Goal: Book appointment/travel/reservation

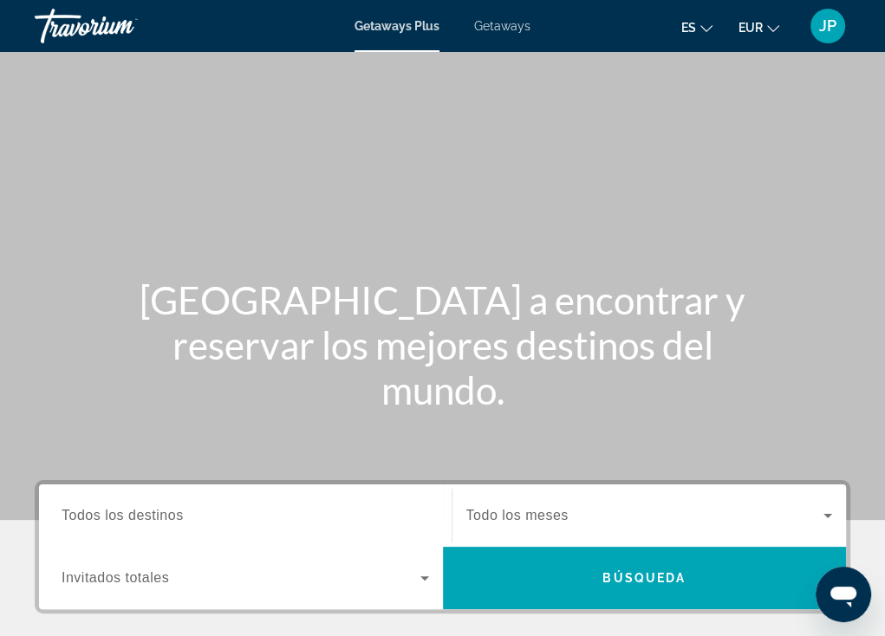
click at [507, 32] on span "Getaways" at bounding box center [502, 26] width 56 height 14
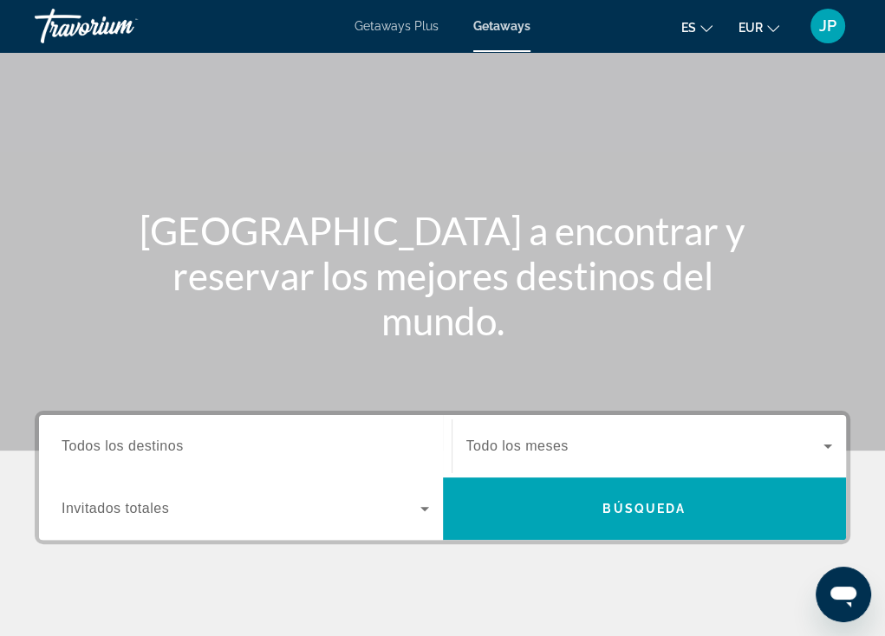
scroll to position [260, 0]
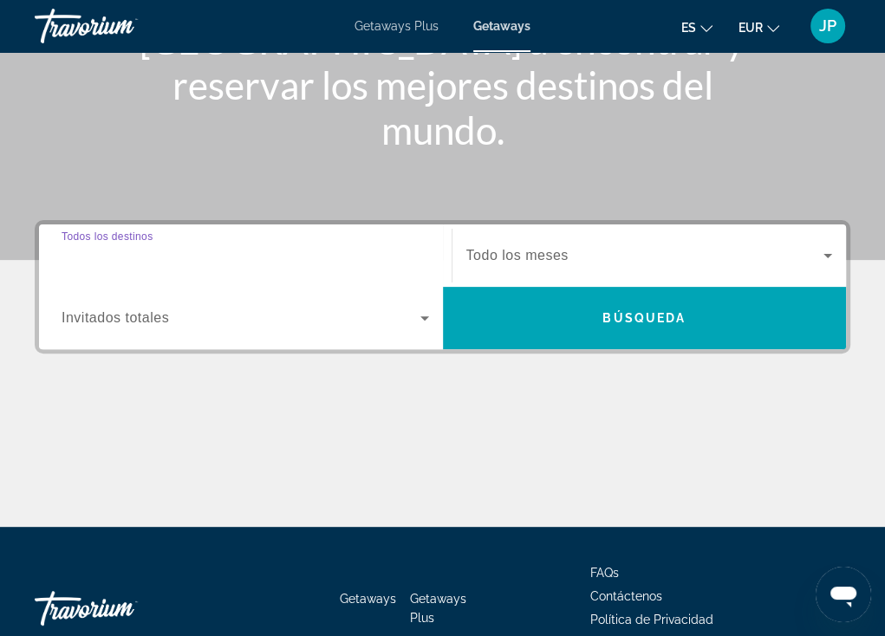
click at [227, 257] on input "Destination Todos los destinos" at bounding box center [246, 256] width 368 height 21
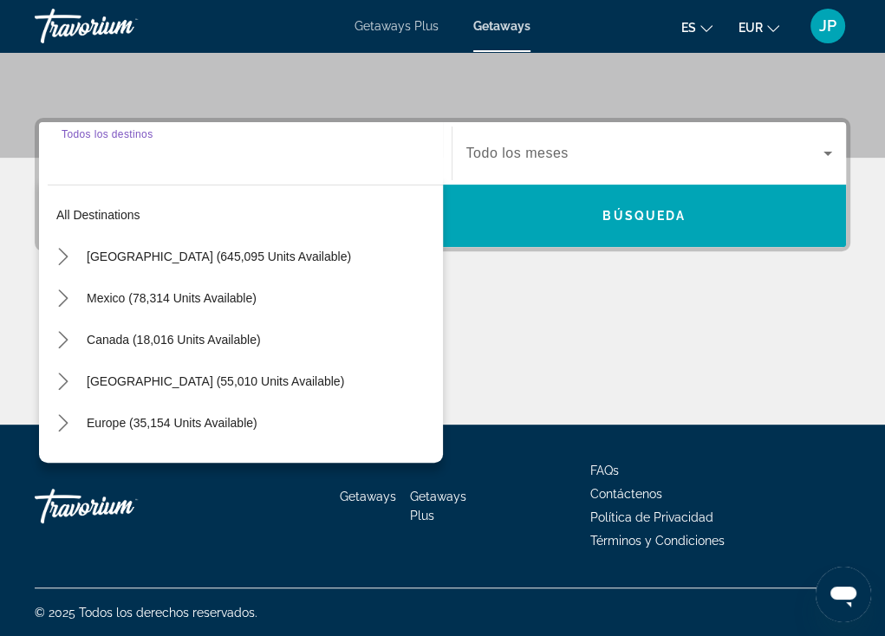
scroll to position [363, 0]
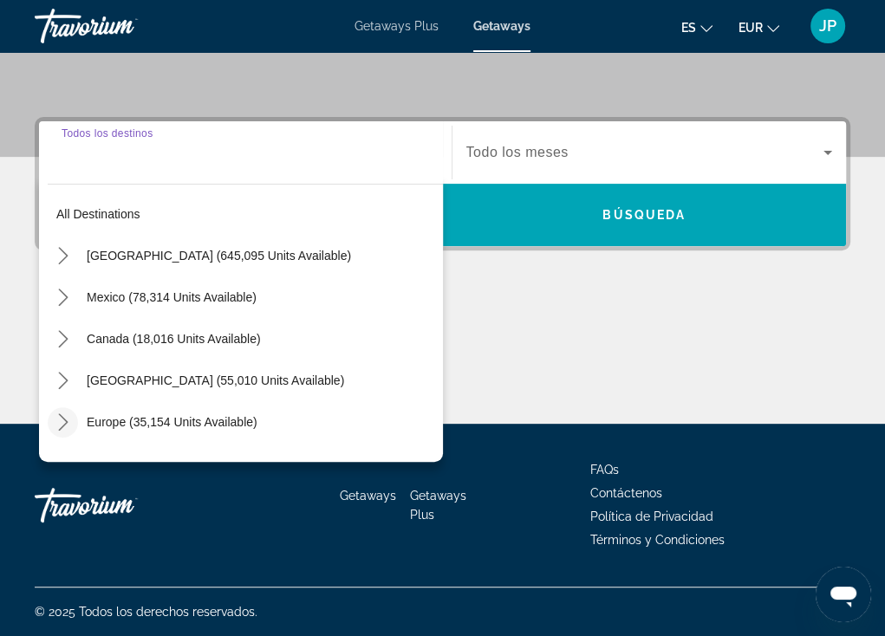
click at [66, 421] on icon "Toggle Europe (35,154 units available) submenu" at bounding box center [63, 421] width 10 height 17
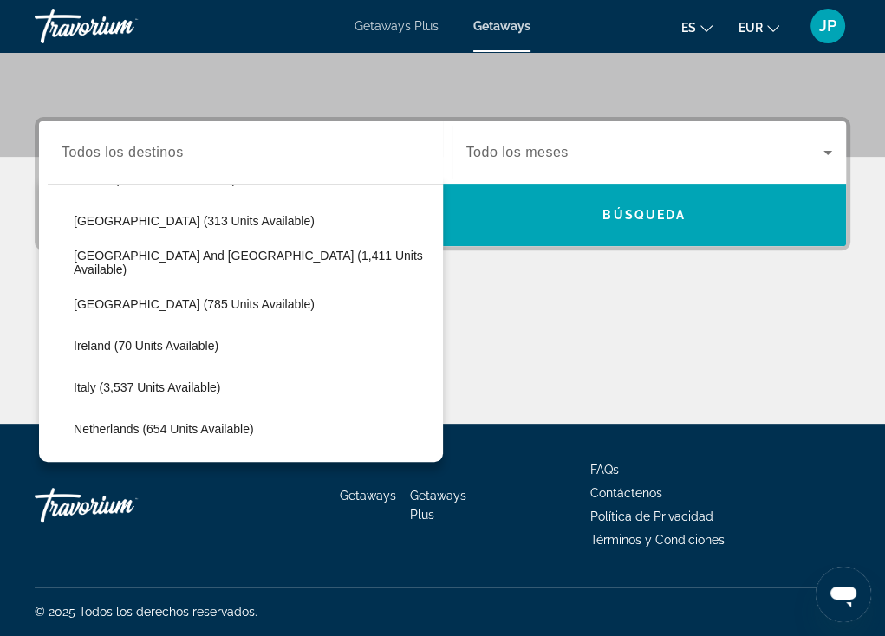
scroll to position [563, 0]
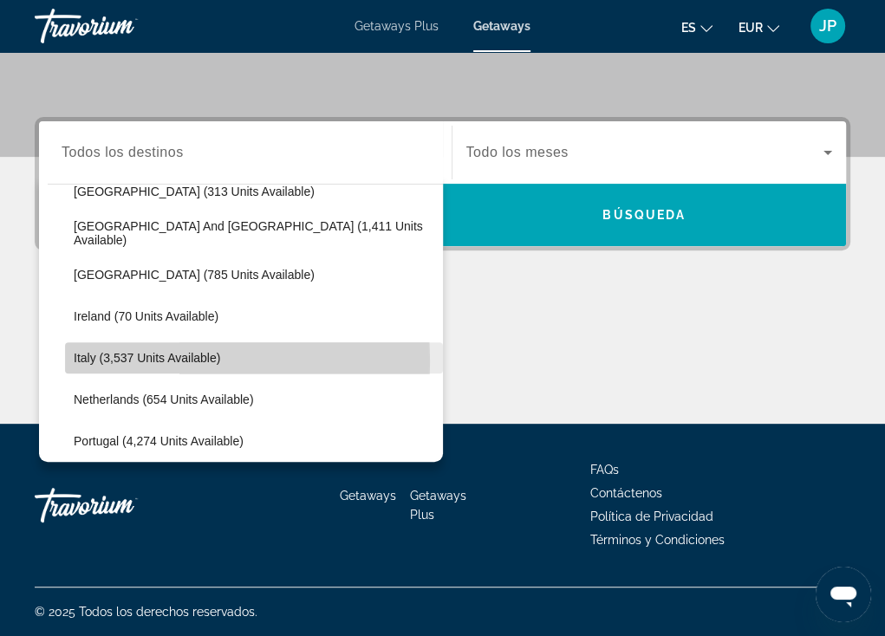
click at [84, 361] on span "Italy (3,537 units available)" at bounding box center [147, 358] width 146 height 14
type input "**********"
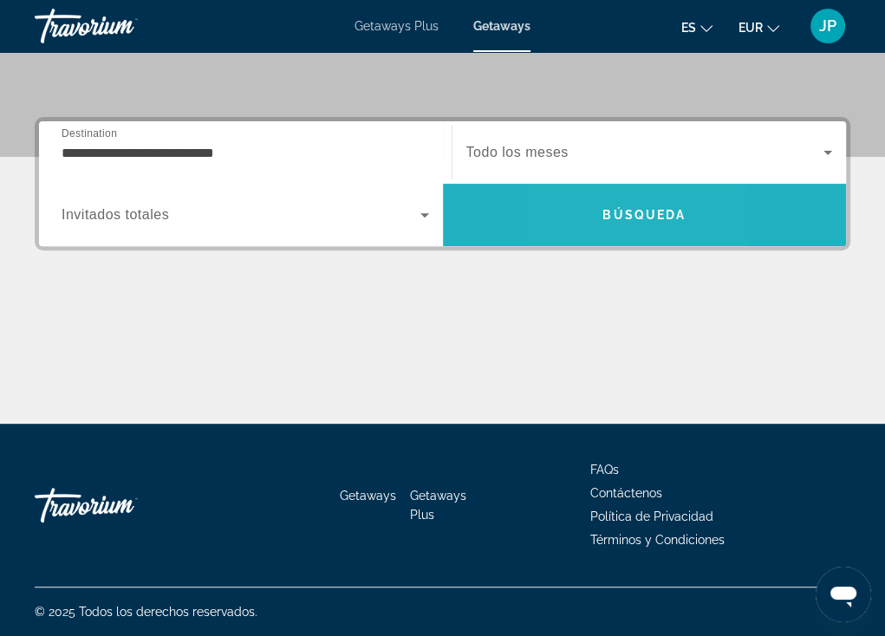
click at [577, 210] on span "Search" at bounding box center [645, 215] width 404 height 42
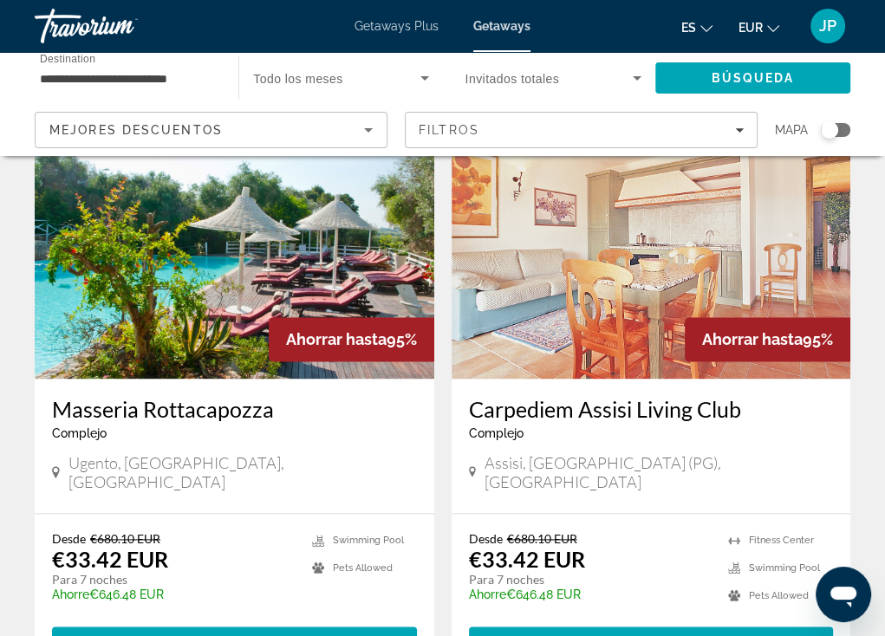
scroll to position [1387, 0]
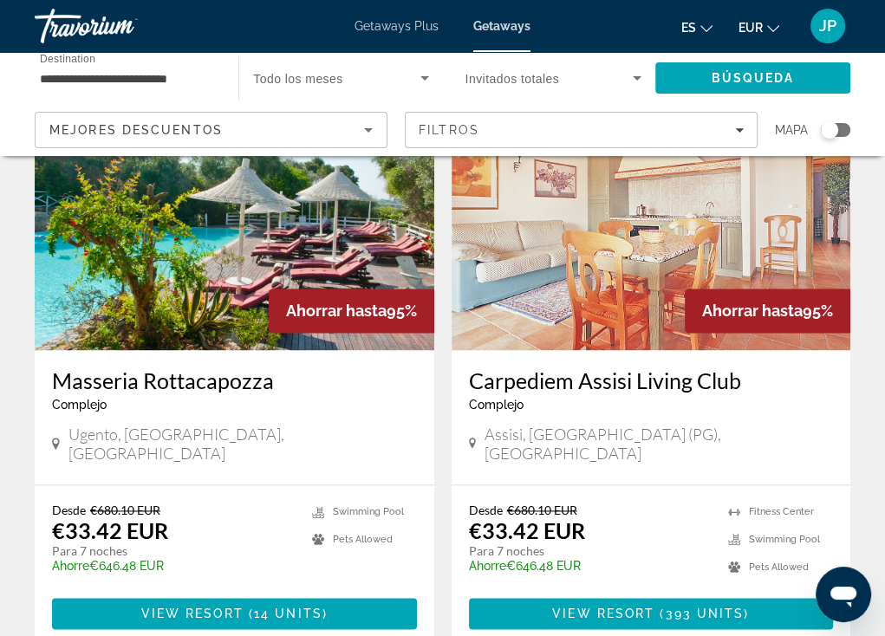
click at [576, 257] on img "Main content" at bounding box center [652, 211] width 400 height 277
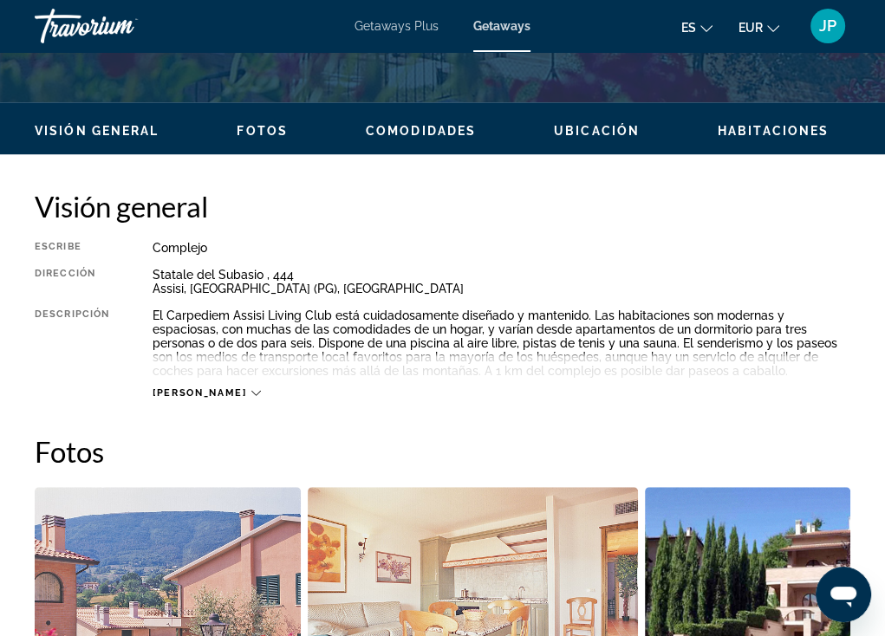
scroll to position [780, 0]
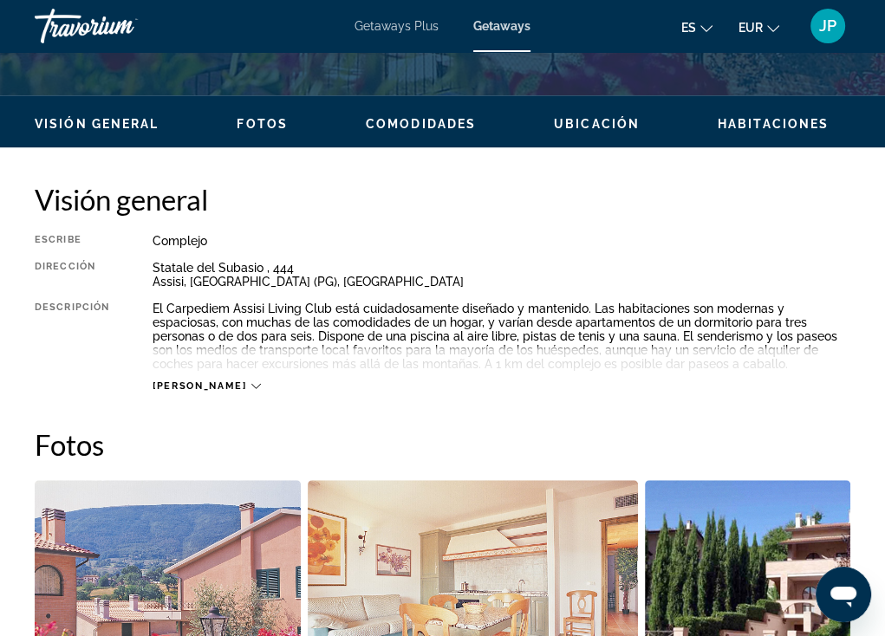
click at [196, 383] on span "[PERSON_NAME]" at bounding box center [200, 386] width 94 height 11
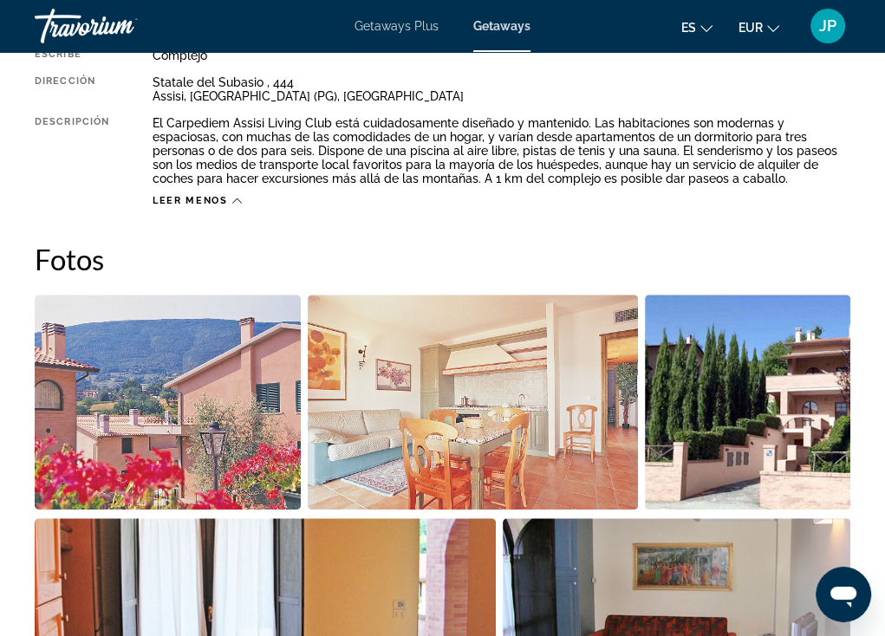
scroll to position [1040, 0]
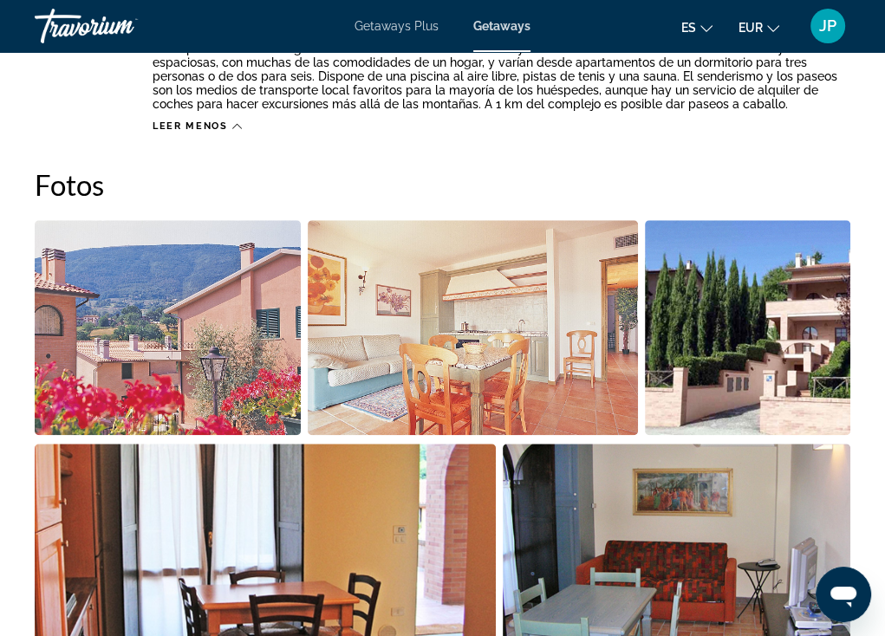
click at [242, 374] on img "Open full-screen image slider" at bounding box center [168, 327] width 266 height 215
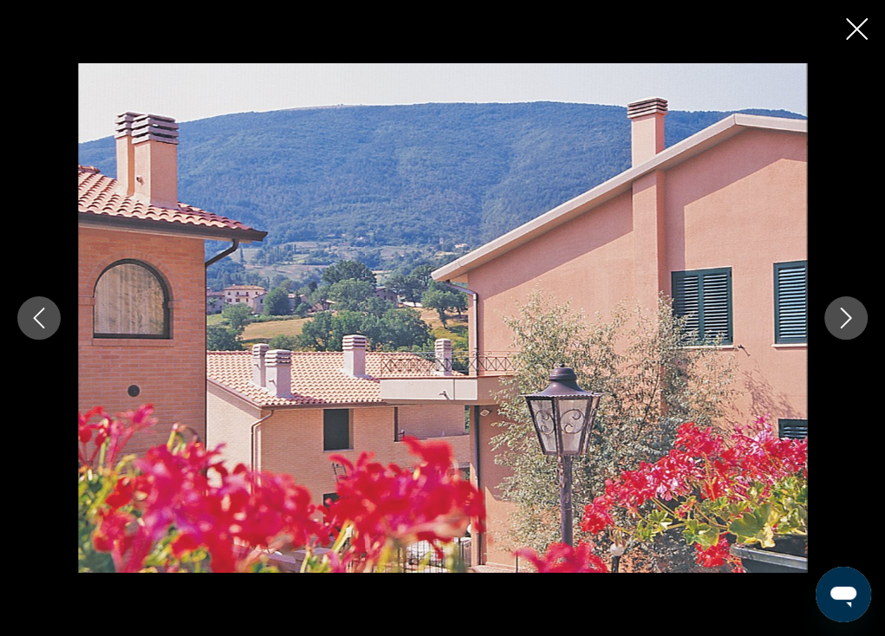
click at [849, 316] on icon "Next image" at bounding box center [846, 318] width 11 height 21
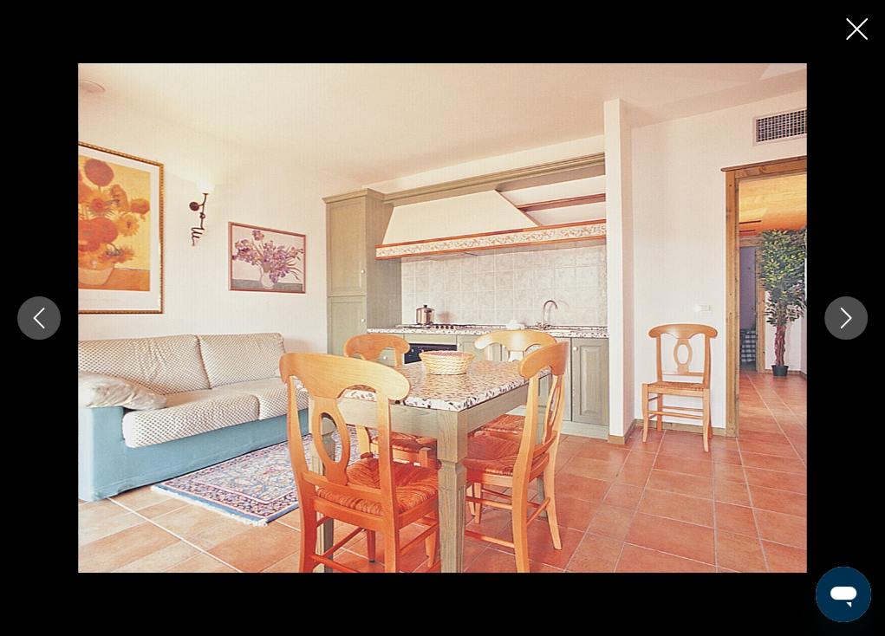
click at [849, 316] on icon "Next image" at bounding box center [846, 318] width 11 height 21
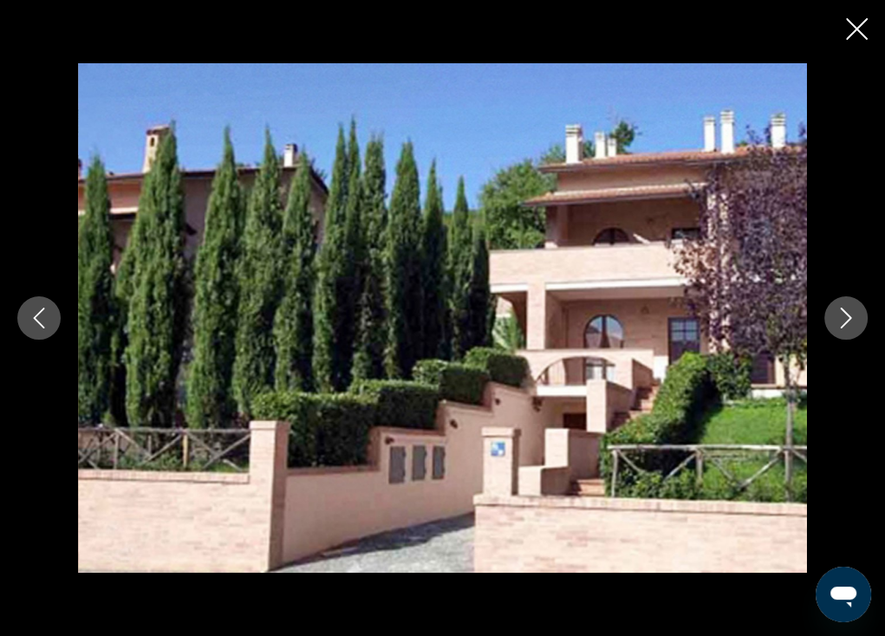
click at [849, 316] on icon "Next image" at bounding box center [846, 318] width 11 height 21
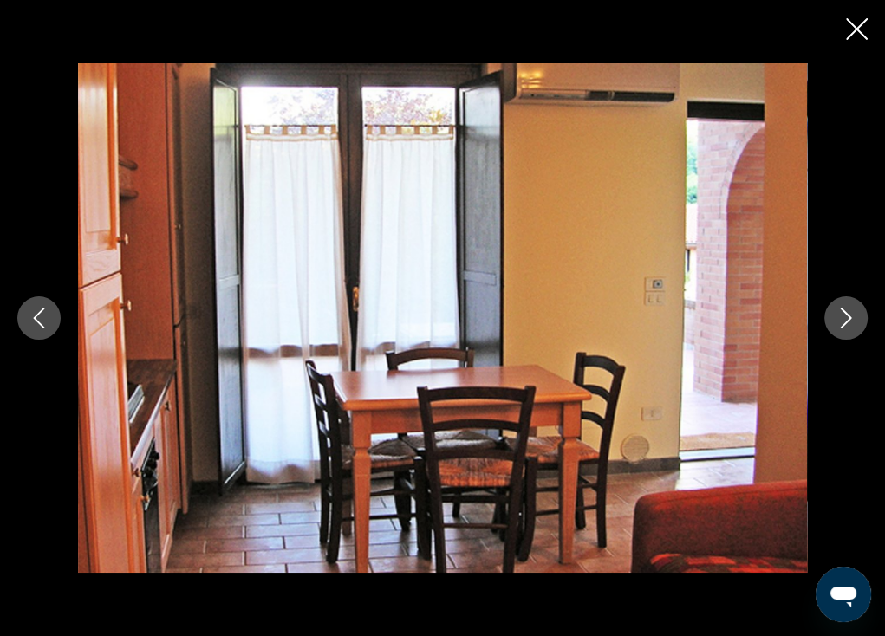
click at [849, 316] on icon "Next image" at bounding box center [846, 318] width 11 height 21
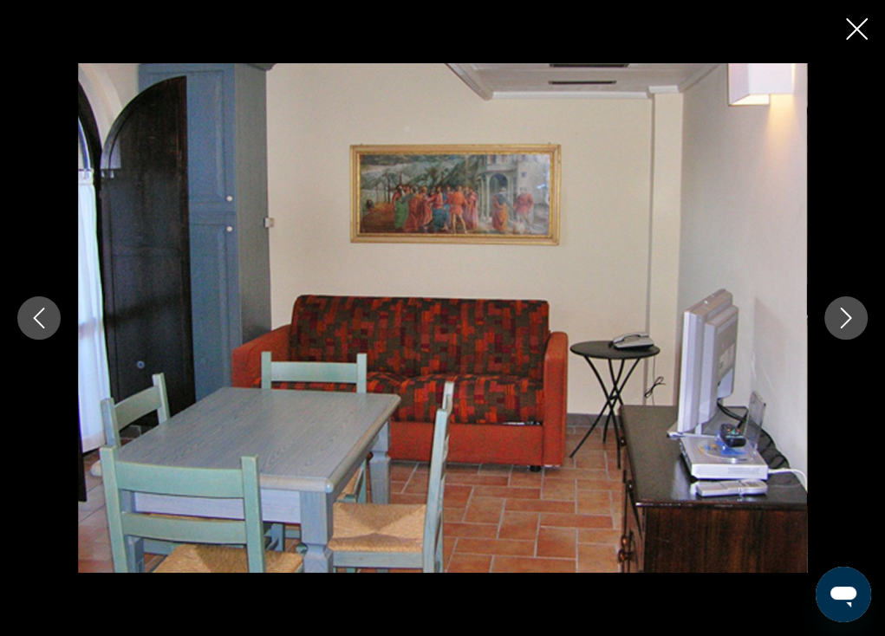
click at [849, 316] on icon "Next image" at bounding box center [846, 318] width 11 height 21
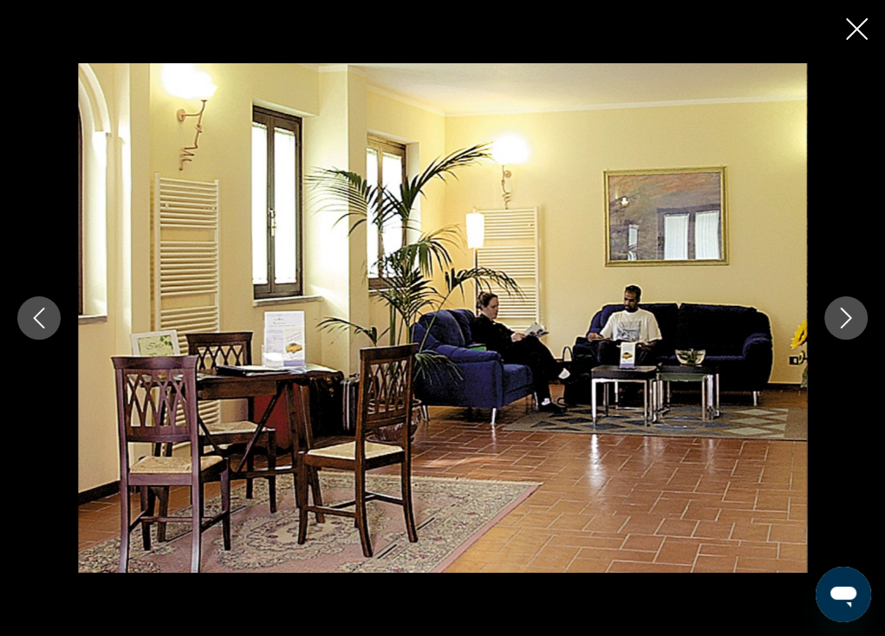
click at [849, 316] on icon "Next image" at bounding box center [846, 318] width 11 height 21
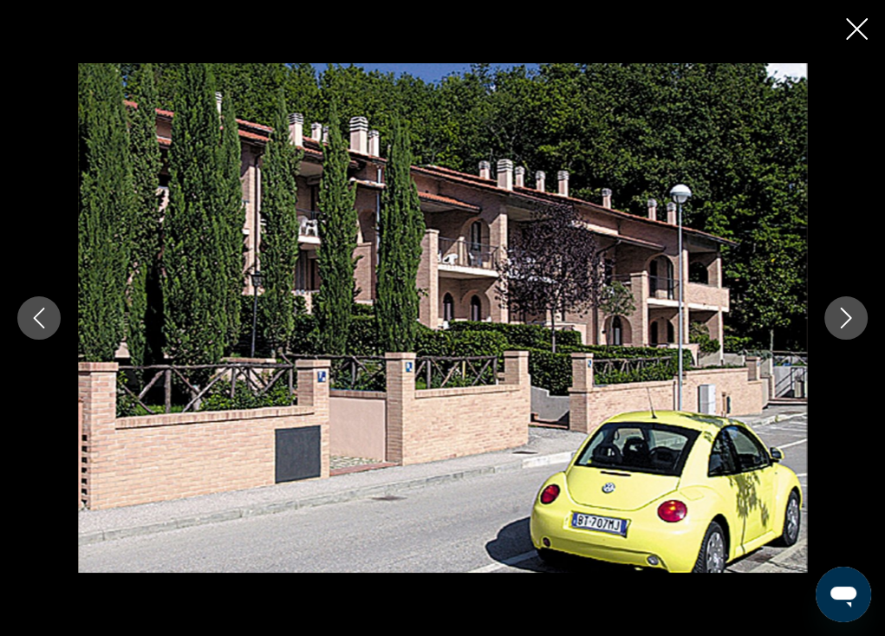
click at [849, 316] on icon "Next image" at bounding box center [846, 318] width 11 height 21
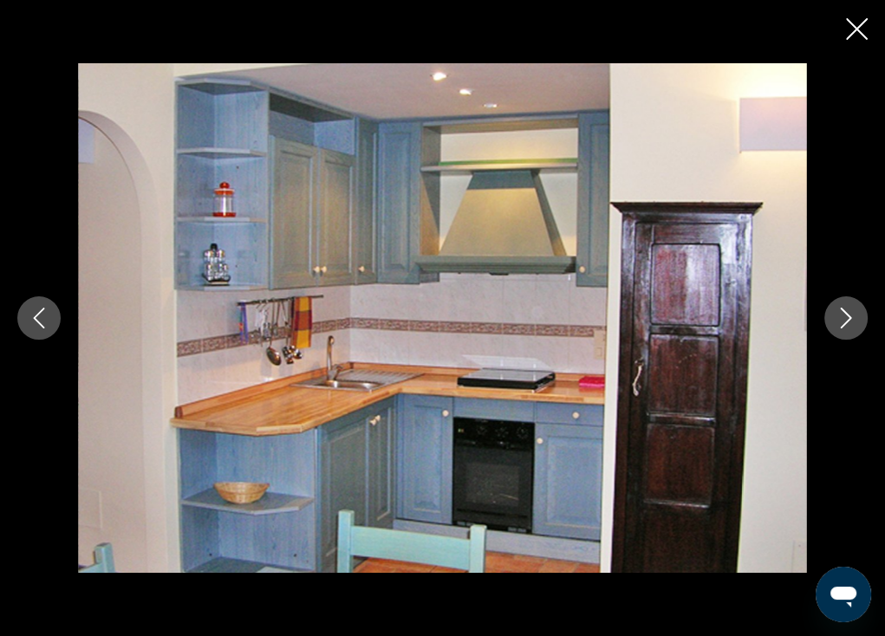
click at [849, 316] on icon "Next image" at bounding box center [846, 318] width 11 height 21
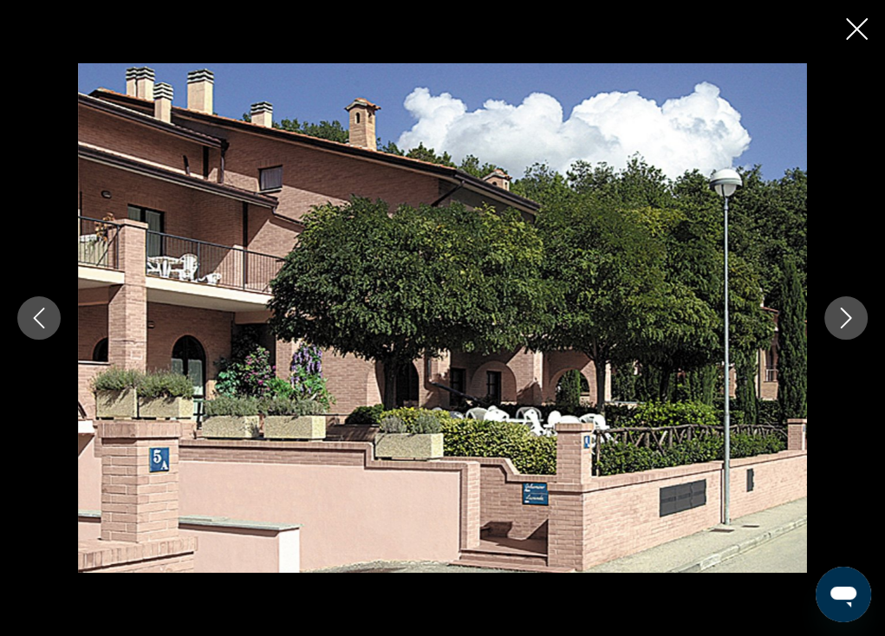
click at [849, 316] on icon "Next image" at bounding box center [846, 318] width 11 height 21
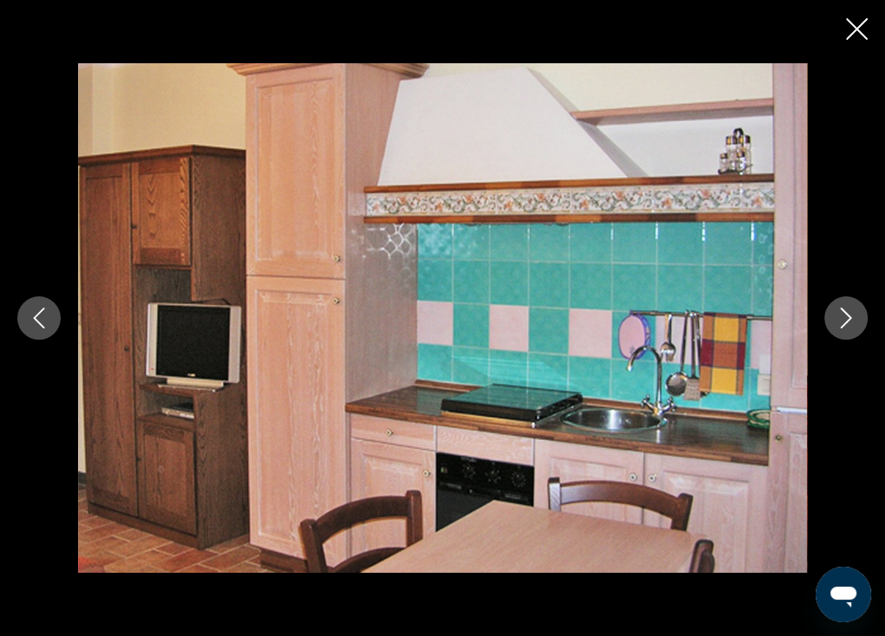
click at [849, 316] on icon "Next image" at bounding box center [846, 318] width 11 height 21
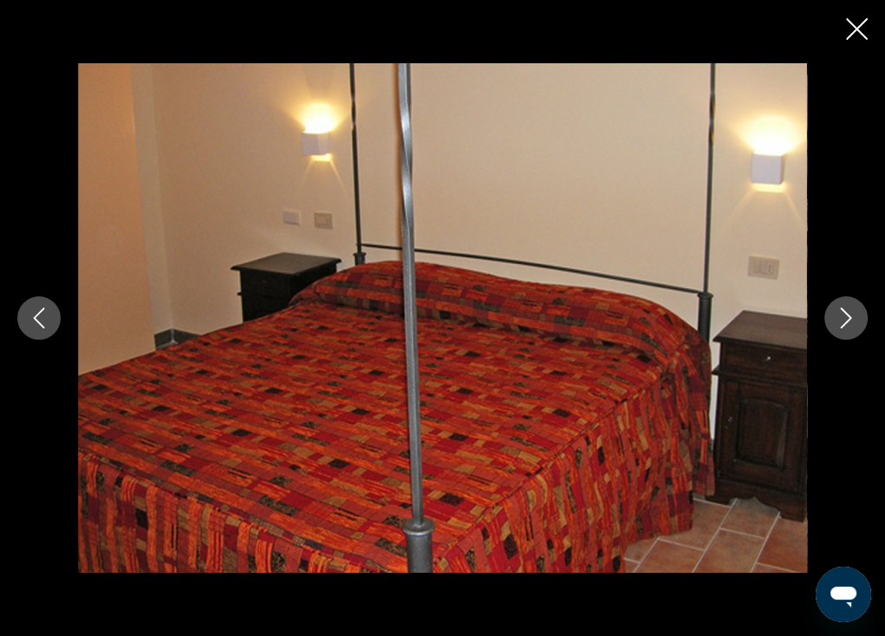
click at [849, 316] on icon "Next image" at bounding box center [846, 318] width 11 height 21
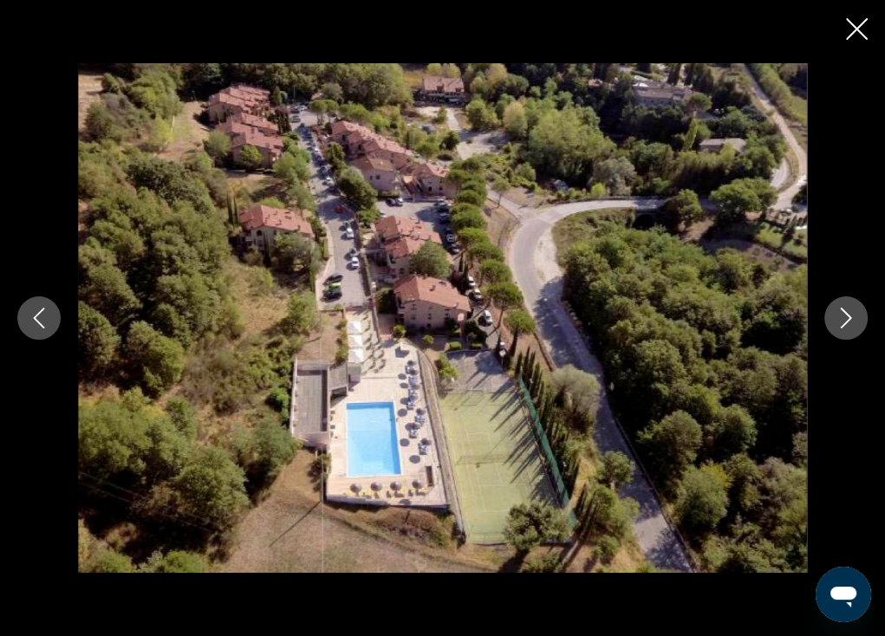
click at [849, 316] on icon "Next image" at bounding box center [846, 318] width 11 height 21
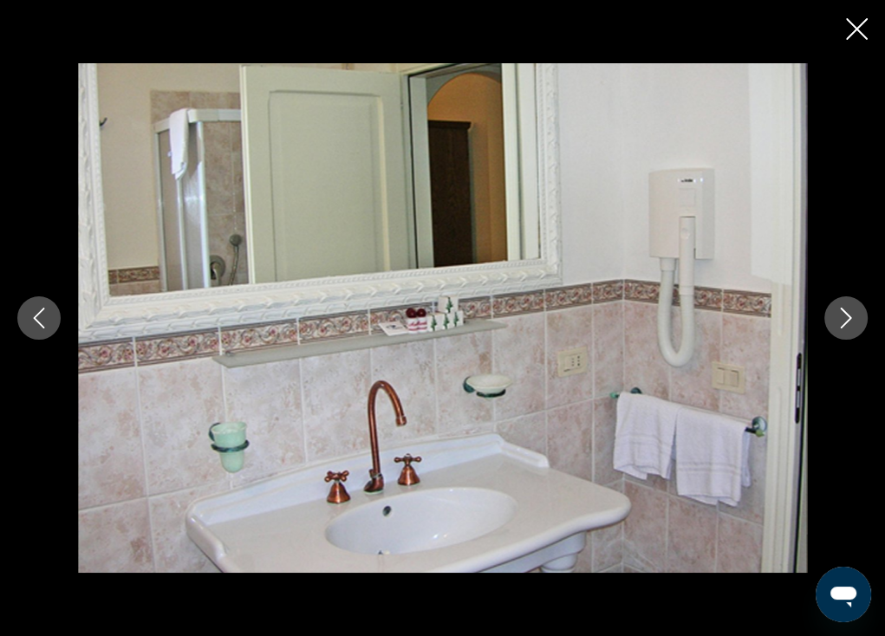
click at [849, 316] on icon "Next image" at bounding box center [846, 318] width 11 height 21
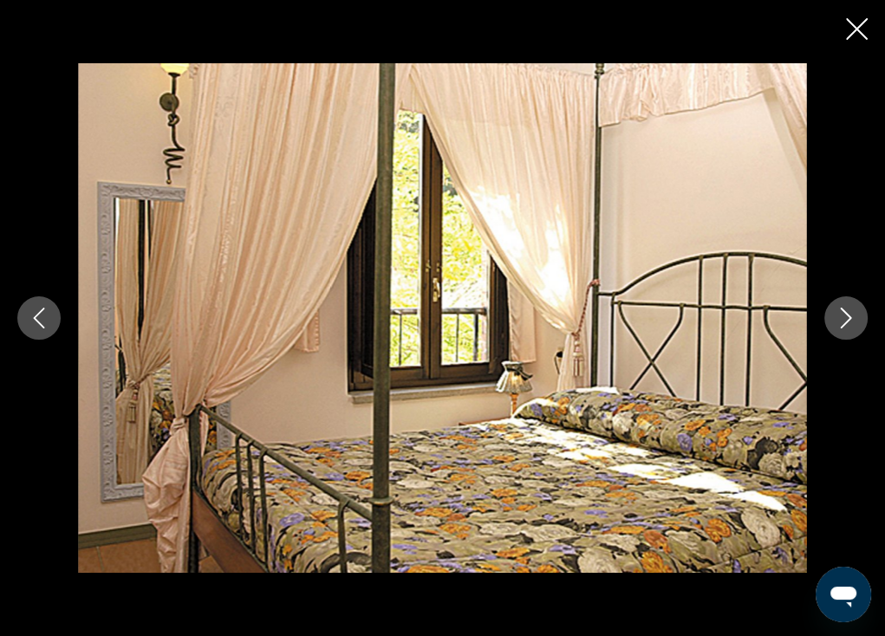
click at [849, 316] on icon "Next image" at bounding box center [846, 318] width 11 height 21
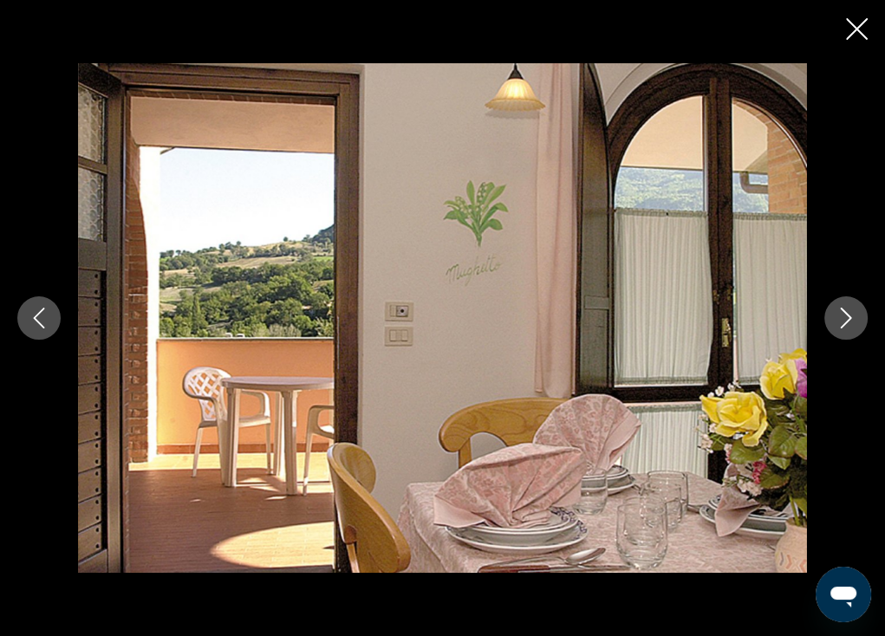
click at [849, 316] on icon "Next image" at bounding box center [846, 318] width 11 height 21
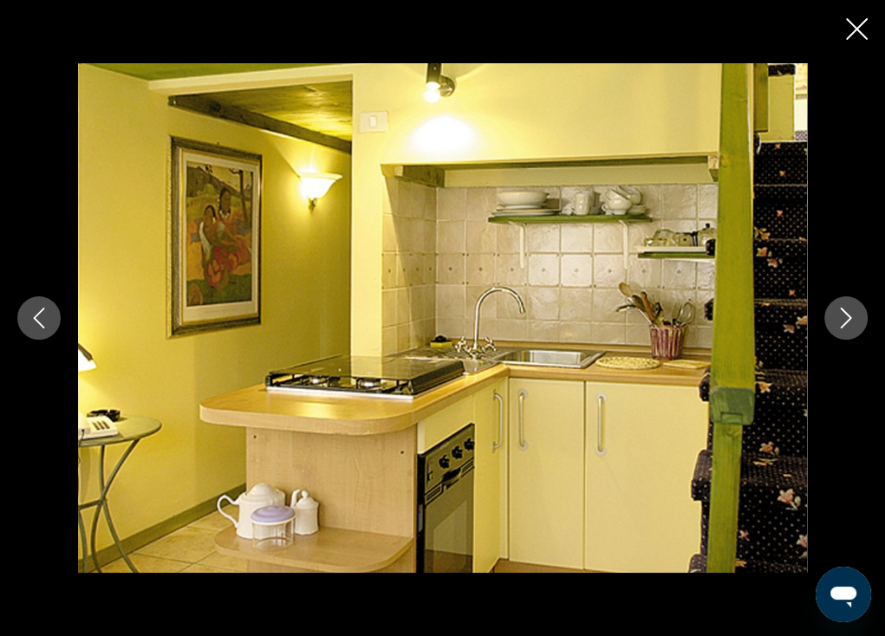
click at [849, 316] on icon "Next image" at bounding box center [846, 318] width 11 height 21
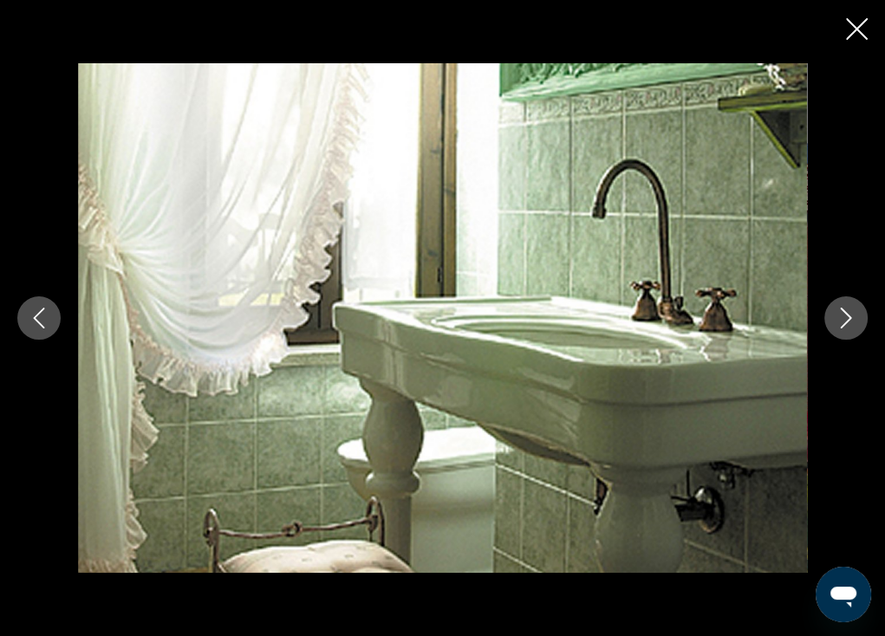
click at [849, 316] on icon "Next image" at bounding box center [846, 318] width 11 height 21
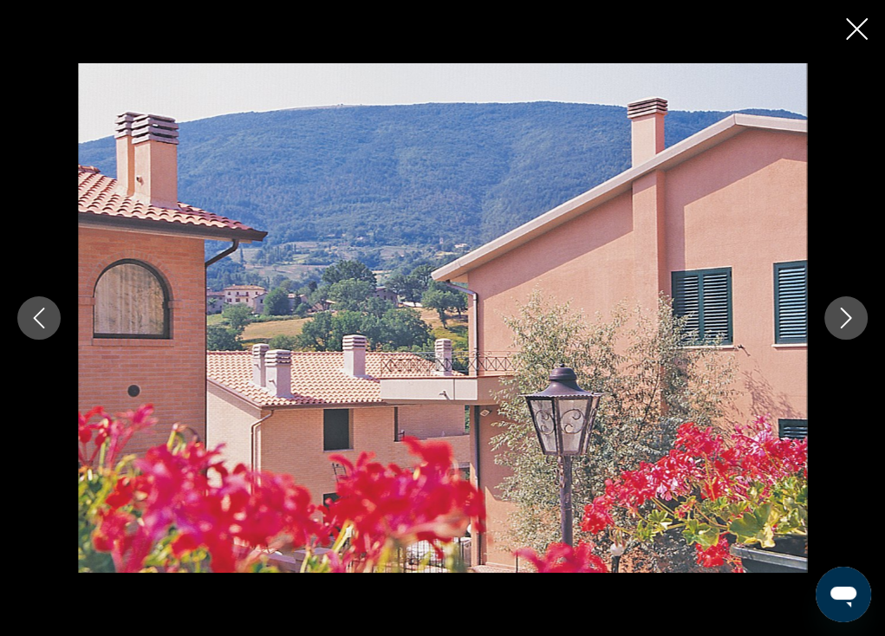
click at [849, 316] on icon "Next image" at bounding box center [846, 318] width 11 height 21
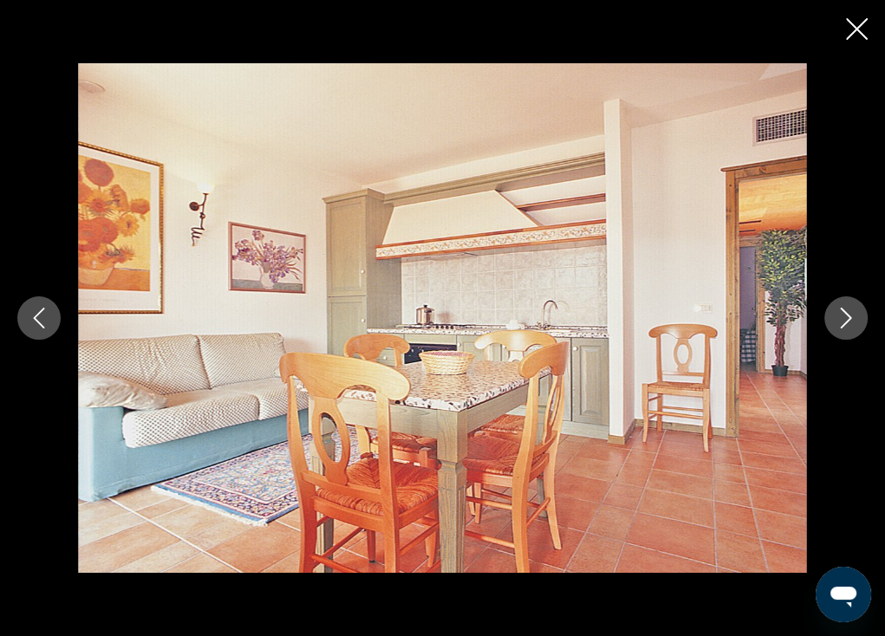
click at [849, 316] on icon "Next image" at bounding box center [846, 318] width 11 height 21
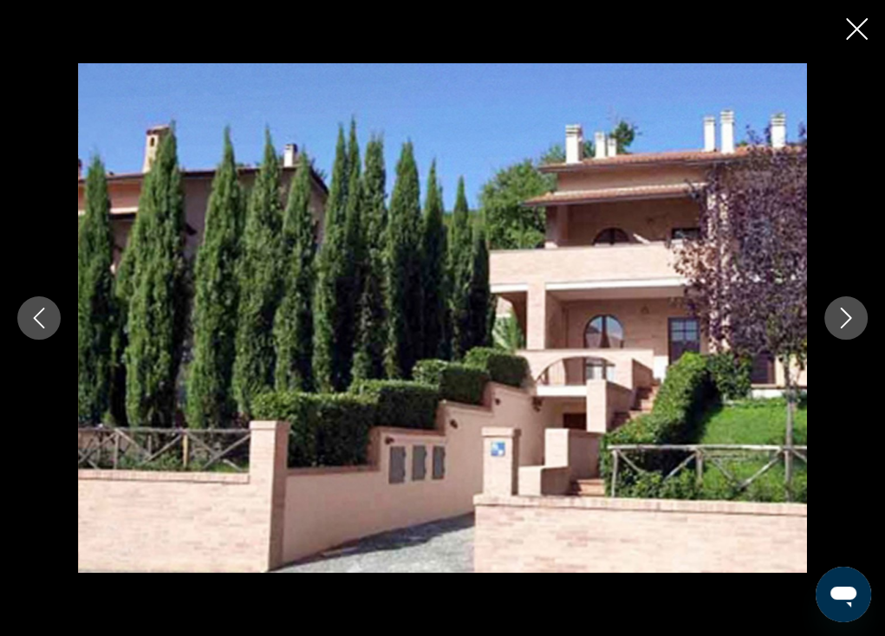
click at [869, 36] on div "prev next" at bounding box center [442, 318] width 885 height 636
click at [853, 26] on icon "Close slideshow" at bounding box center [857, 29] width 22 height 22
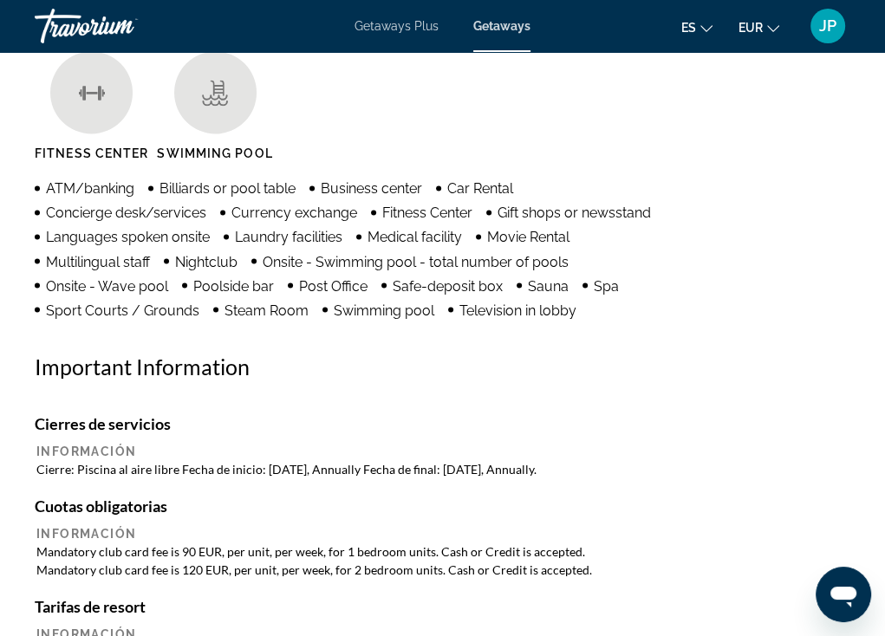
scroll to position [1994, 0]
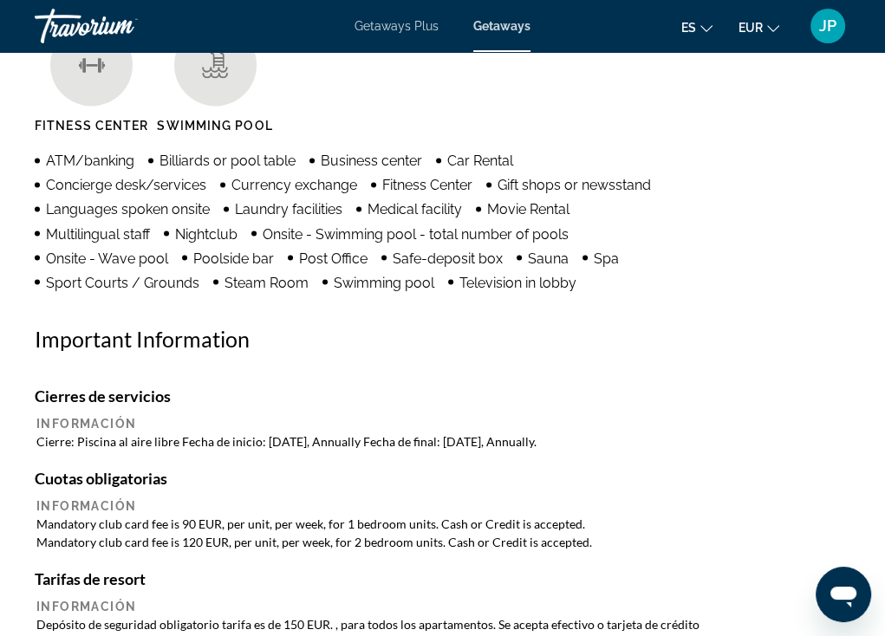
click at [693, 29] on span "es" at bounding box center [688, 28] width 15 height 14
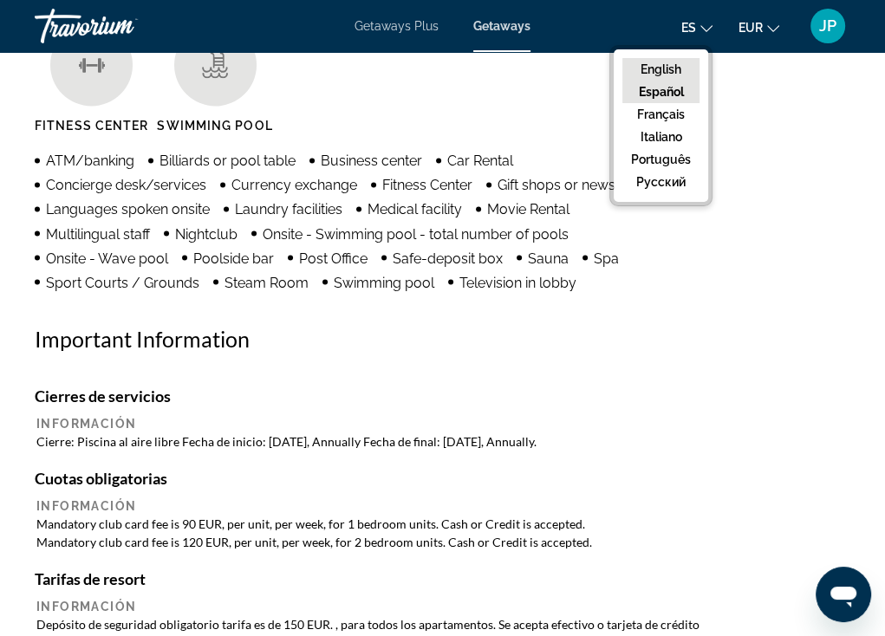
click at [674, 74] on button "English" at bounding box center [660, 69] width 77 height 23
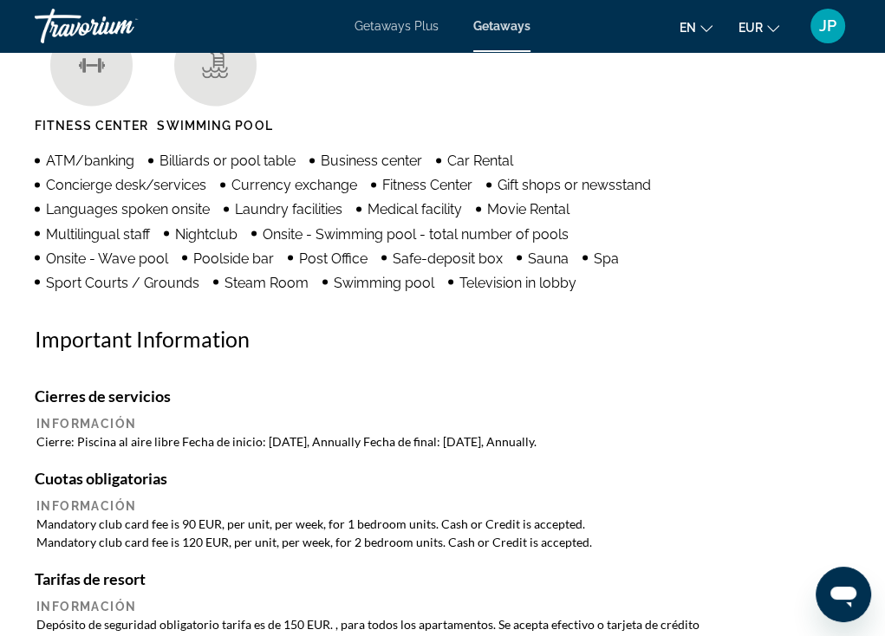
click at [711, 24] on icon "Change language" at bounding box center [706, 29] width 12 height 12
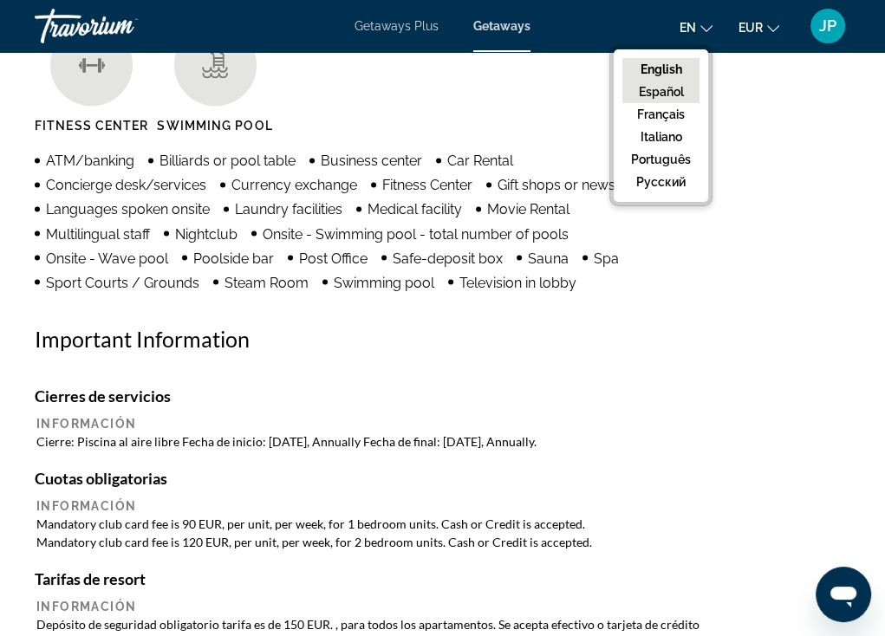
click at [680, 88] on button "Español" at bounding box center [660, 92] width 77 height 23
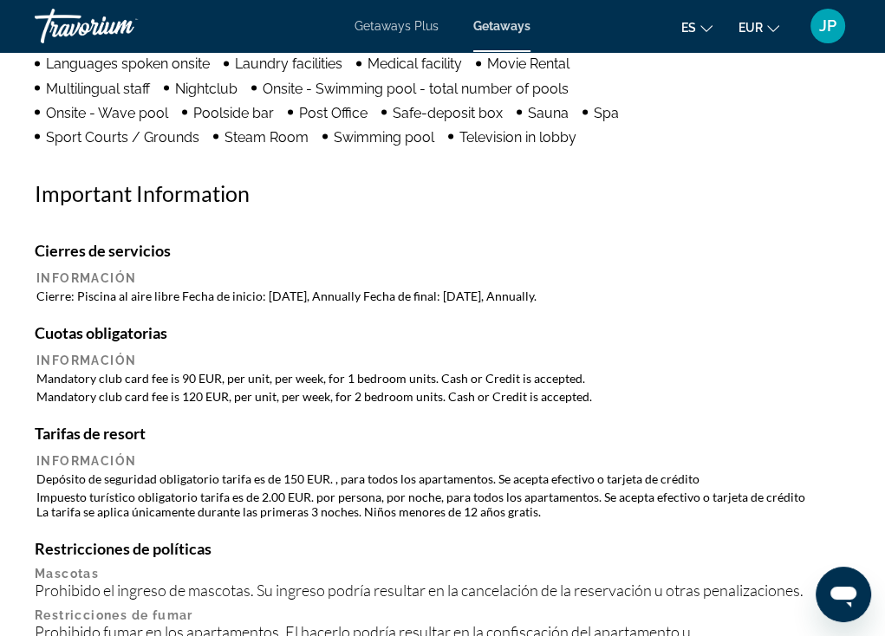
scroll to position [2167, 0]
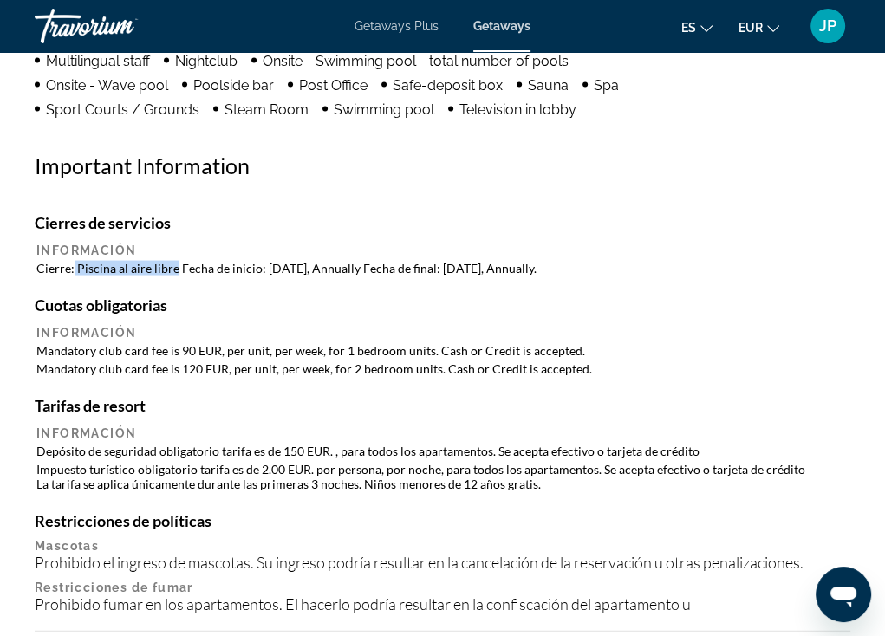
drag, startPoint x: 73, startPoint y: 267, endPoint x: 173, endPoint y: 267, distance: 100.6
click at [173, 267] on td "Cierre: Piscina al aire libre Fecha de inicio: [DATE], Annually Fecha de final:…" at bounding box center [442, 267] width 812 height 16
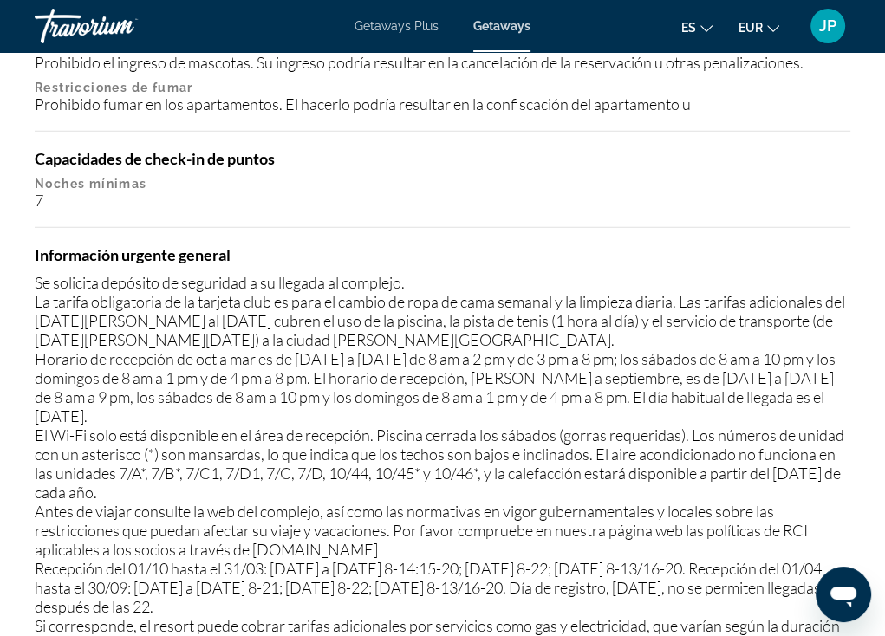
scroll to position [2687, 0]
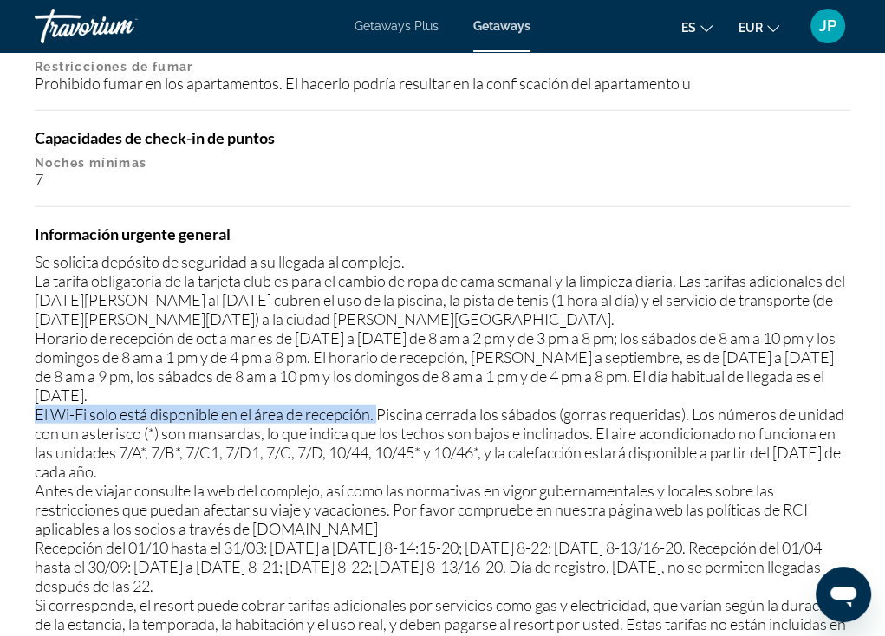
drag, startPoint x: 27, startPoint y: 387, endPoint x: 379, endPoint y: 393, distance: 352.0
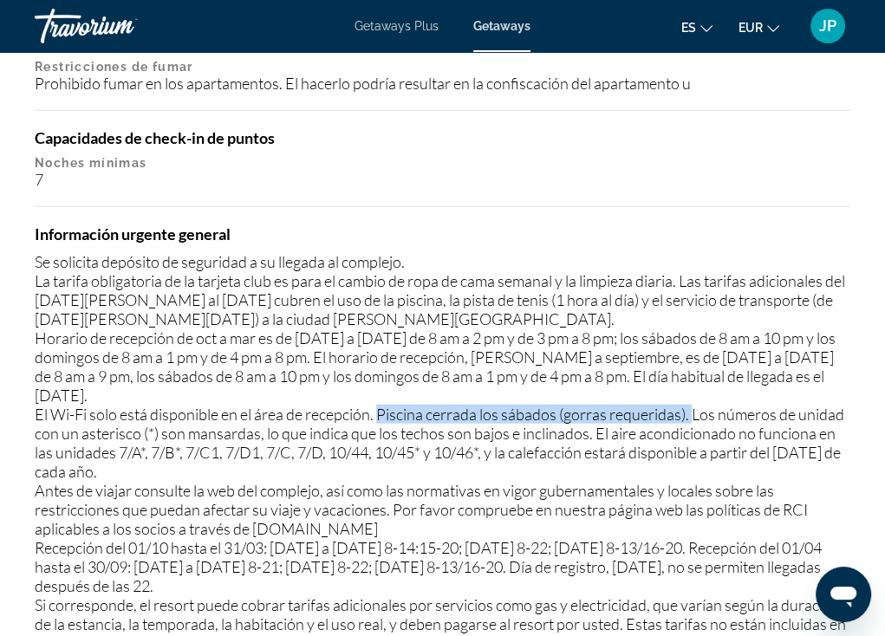
drag, startPoint x: 696, startPoint y: 391, endPoint x: 382, endPoint y: 393, distance: 313.8
click at [382, 393] on div "Se solicita depósito de seguridad a su llegada al complejo. La tarifa obligator…" at bounding box center [443, 500] width 816 height 496
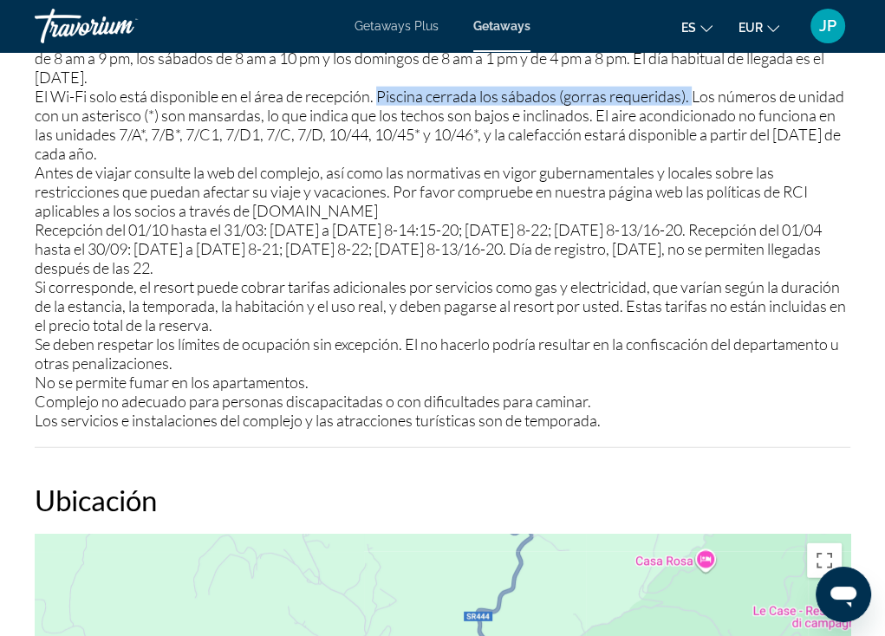
scroll to position [3034, 0]
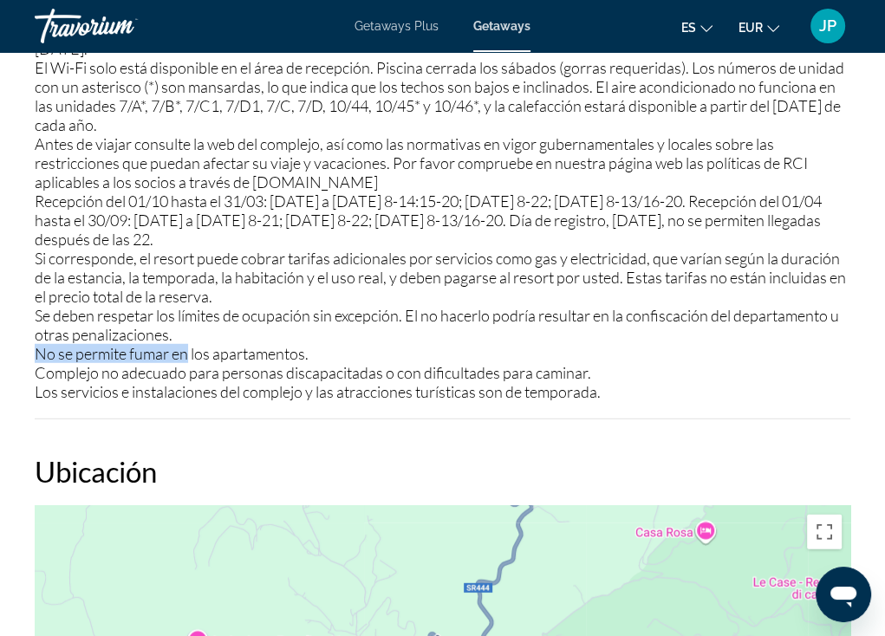
drag, startPoint x: 38, startPoint y: 327, endPoint x: 187, endPoint y: 329, distance: 149.1
click at [187, 329] on div "Se solicita depósito de seguridad a su llegada al complejo. La tarifa obligator…" at bounding box center [443, 154] width 816 height 496
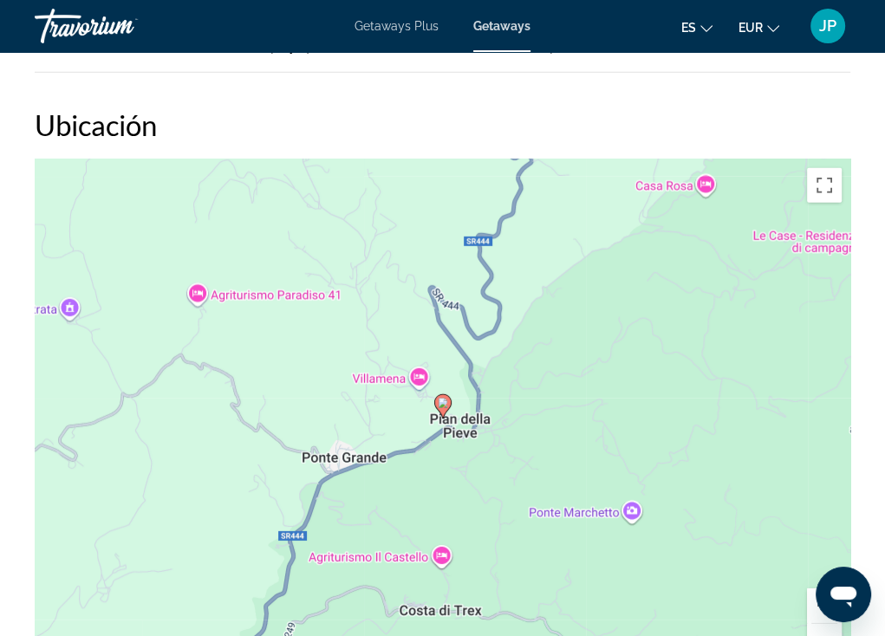
scroll to position [3467, 0]
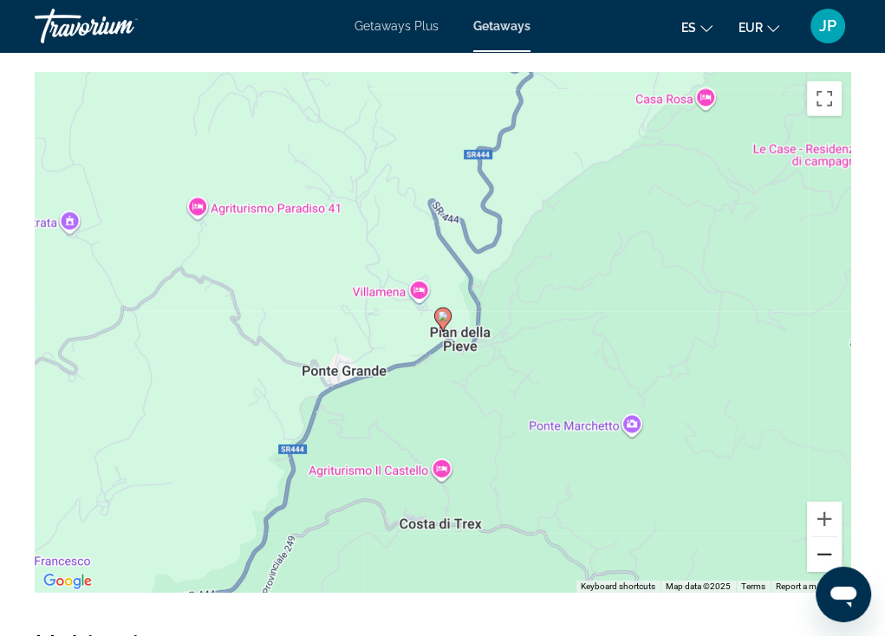
click at [817, 537] on button "Zoom out" at bounding box center [824, 554] width 35 height 35
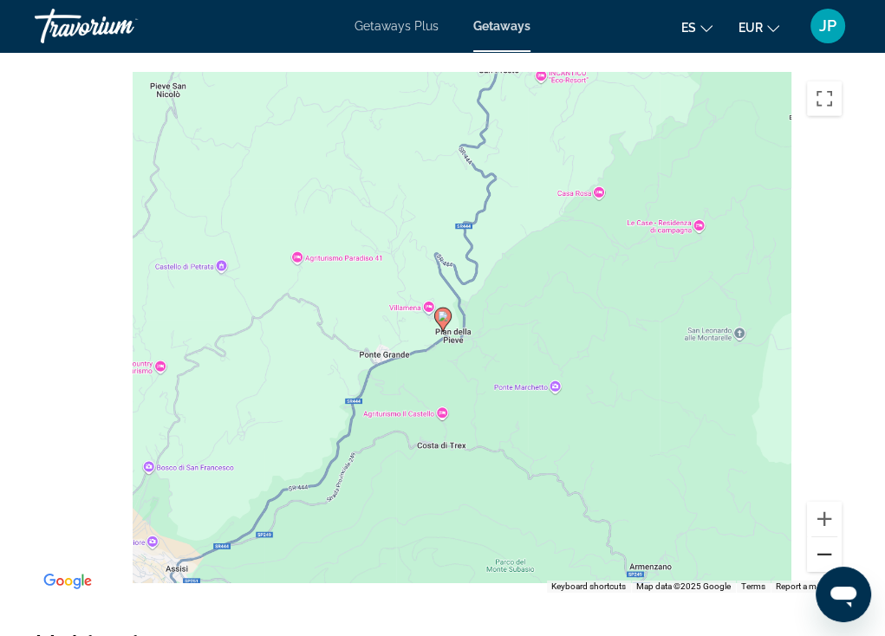
click at [817, 537] on button "Zoom out" at bounding box center [824, 554] width 35 height 35
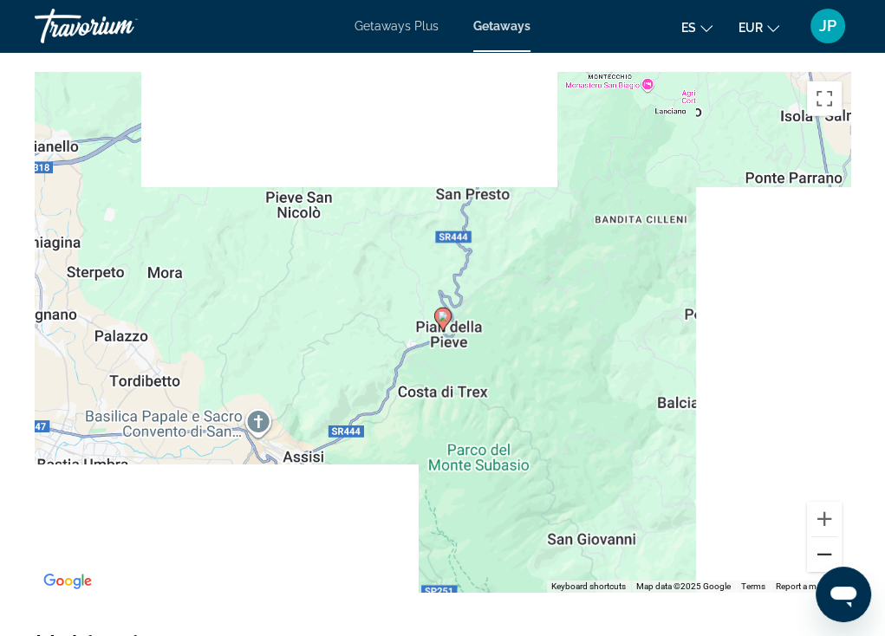
click at [817, 537] on button "Zoom out" at bounding box center [824, 554] width 35 height 35
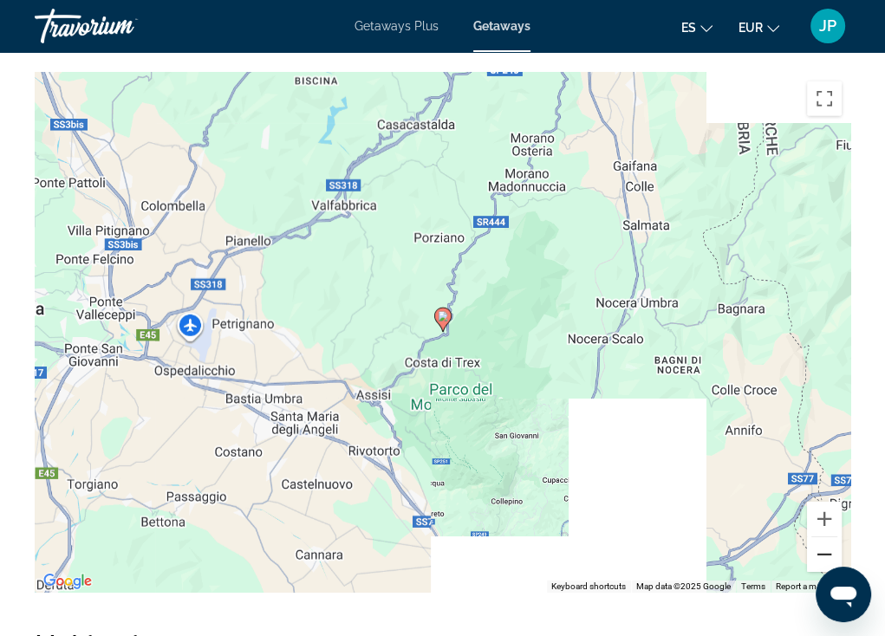
click at [817, 537] on button "Zoom out" at bounding box center [824, 554] width 35 height 35
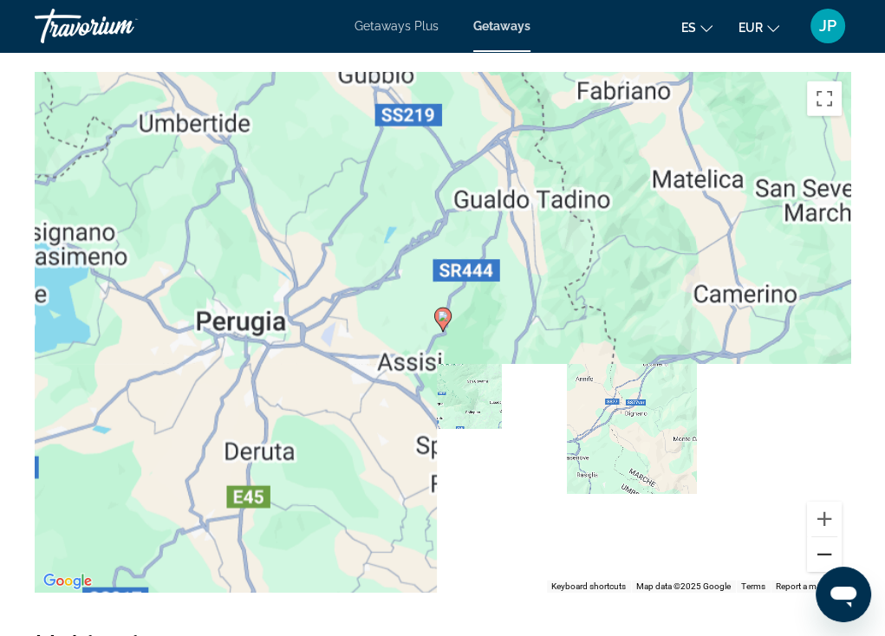
click at [817, 537] on button "Zoom out" at bounding box center [824, 554] width 35 height 35
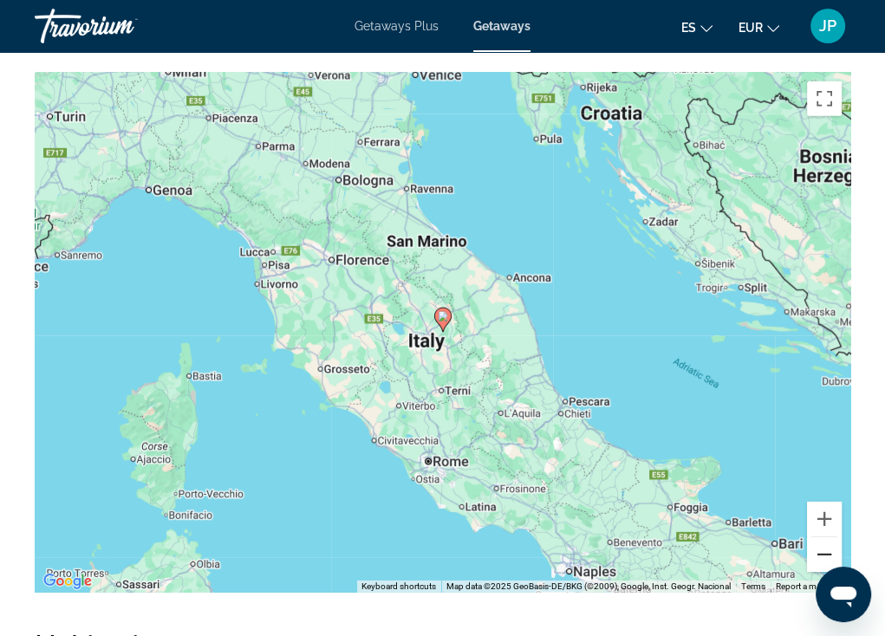
click at [817, 537] on button "Zoom out" at bounding box center [824, 554] width 35 height 35
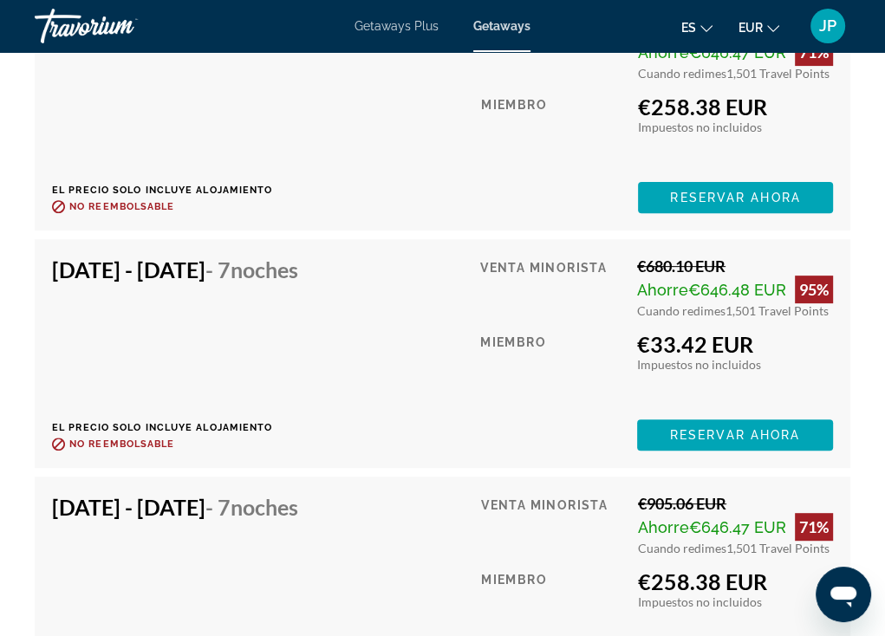
scroll to position [4768, 0]
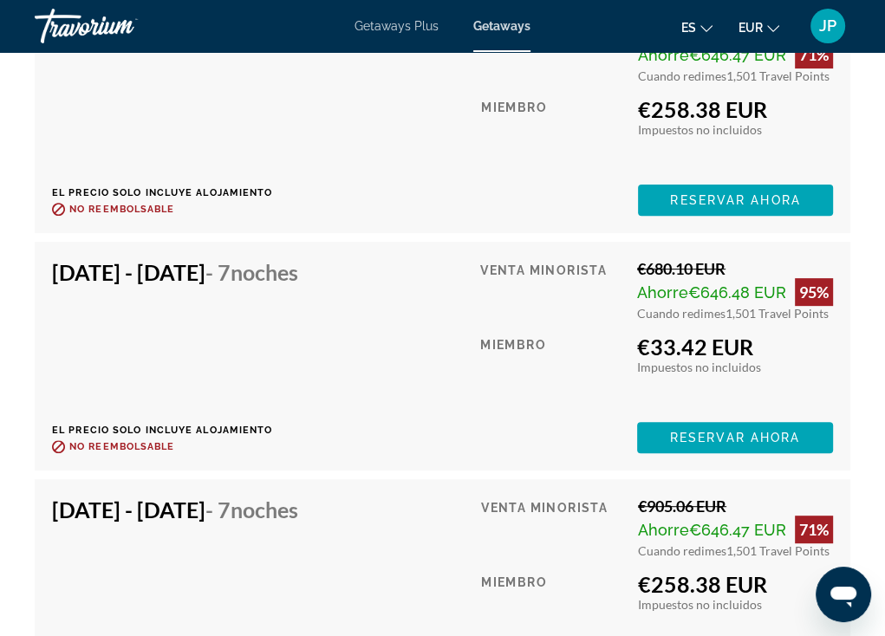
drag, startPoint x: 33, startPoint y: 244, endPoint x: 338, endPoint y: 267, distance: 306.0
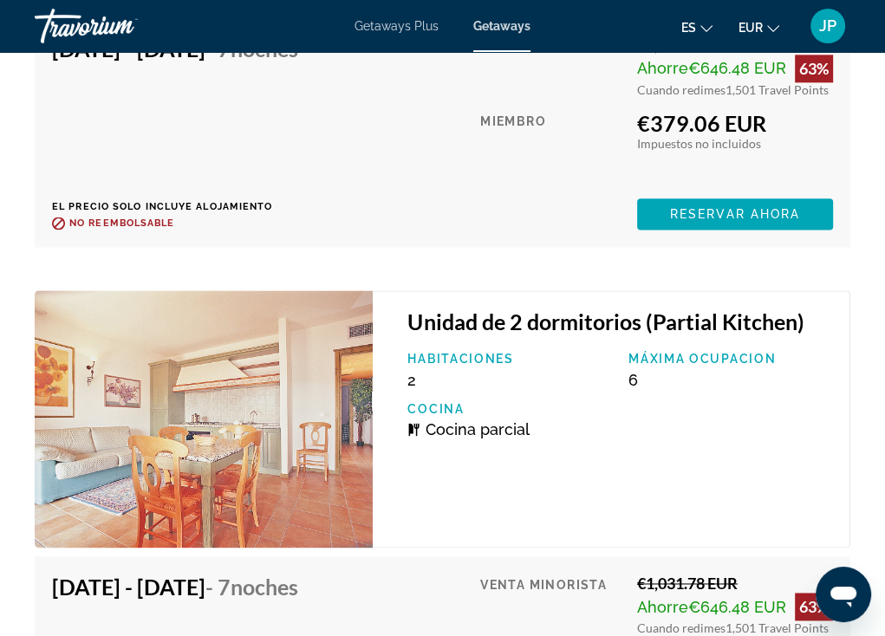
scroll to position [27898, 0]
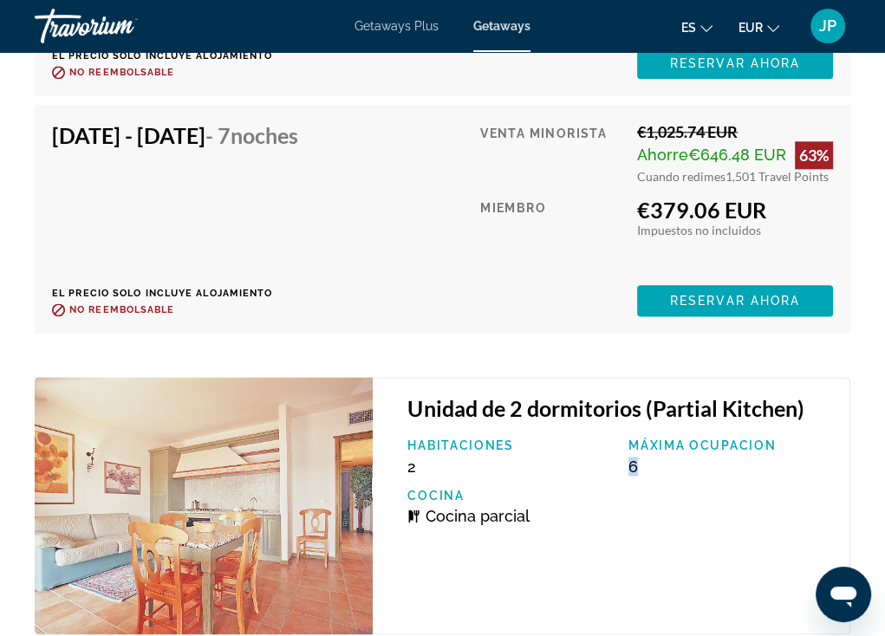
drag, startPoint x: 624, startPoint y: 313, endPoint x: 655, endPoint y: 316, distance: 31.3
click at [655, 439] on div "Máxima ocupacion 6" at bounding box center [730, 457] width 221 height 37
click at [674, 439] on div "Habitaciones 2 Máxima ocupacion 6 Cocina Cocina parcial" at bounding box center [620, 489] width 442 height 100
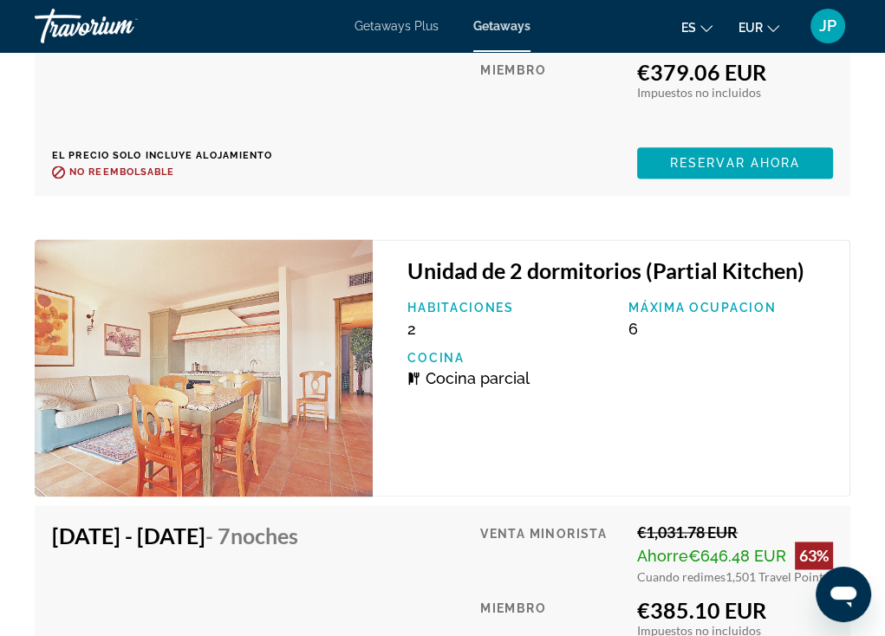
scroll to position [28065, 0]
